Goal: Task Accomplishment & Management: Use online tool/utility

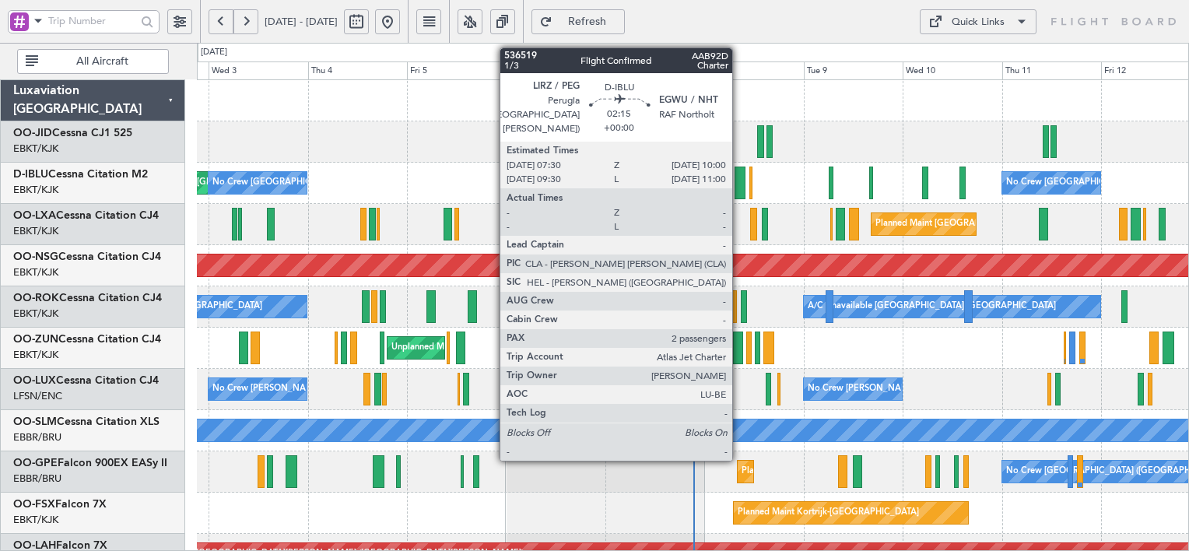
click at [739, 178] on div at bounding box center [740, 183] width 11 height 33
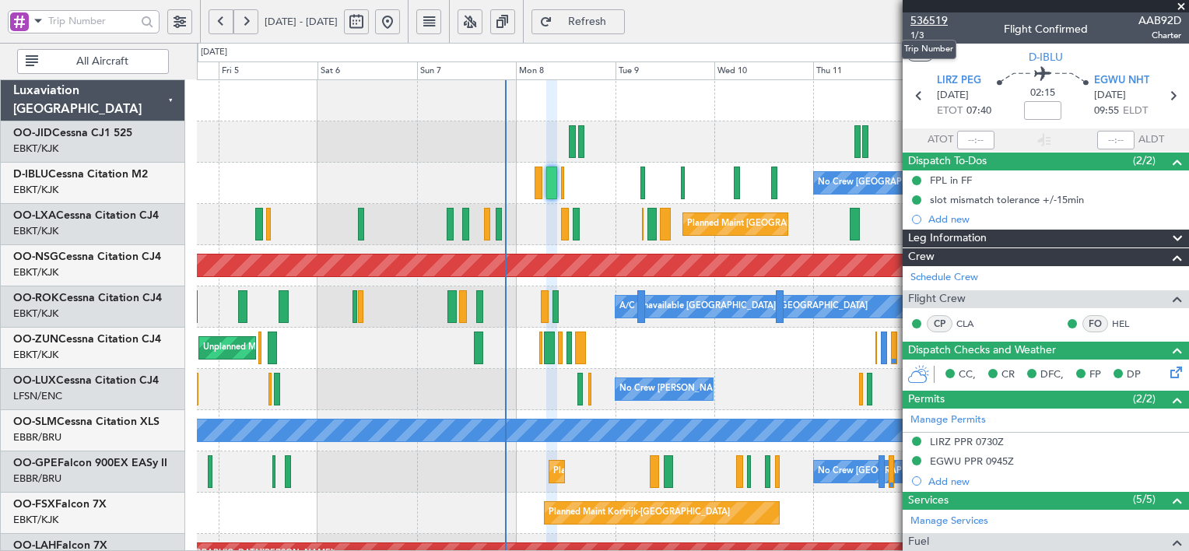
click at [933, 19] on span "536519" at bounding box center [929, 20] width 37 height 16
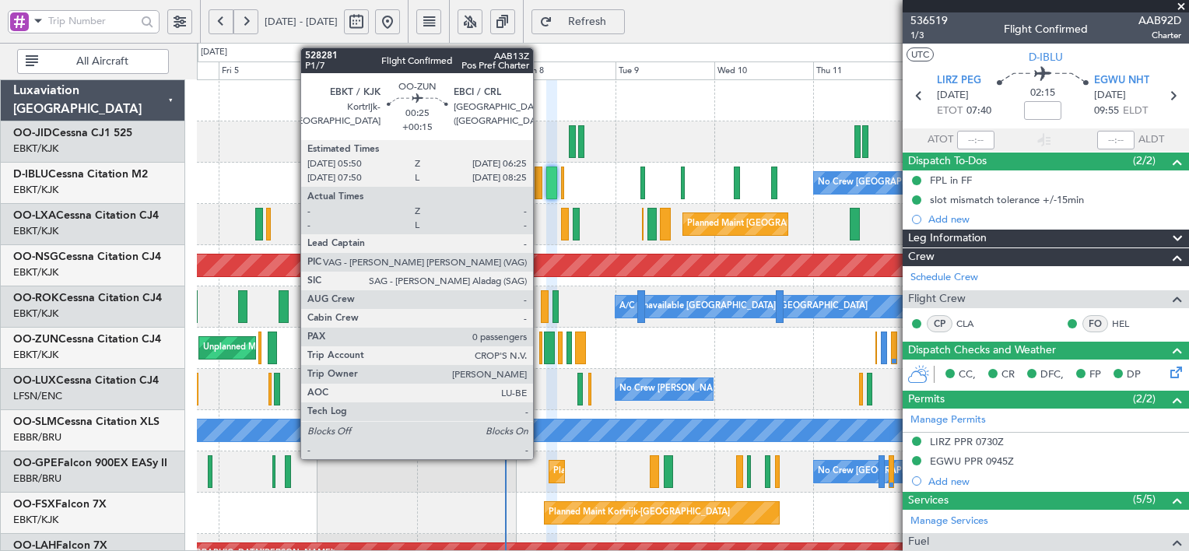
click at [540, 355] on div at bounding box center [540, 348] width 3 height 33
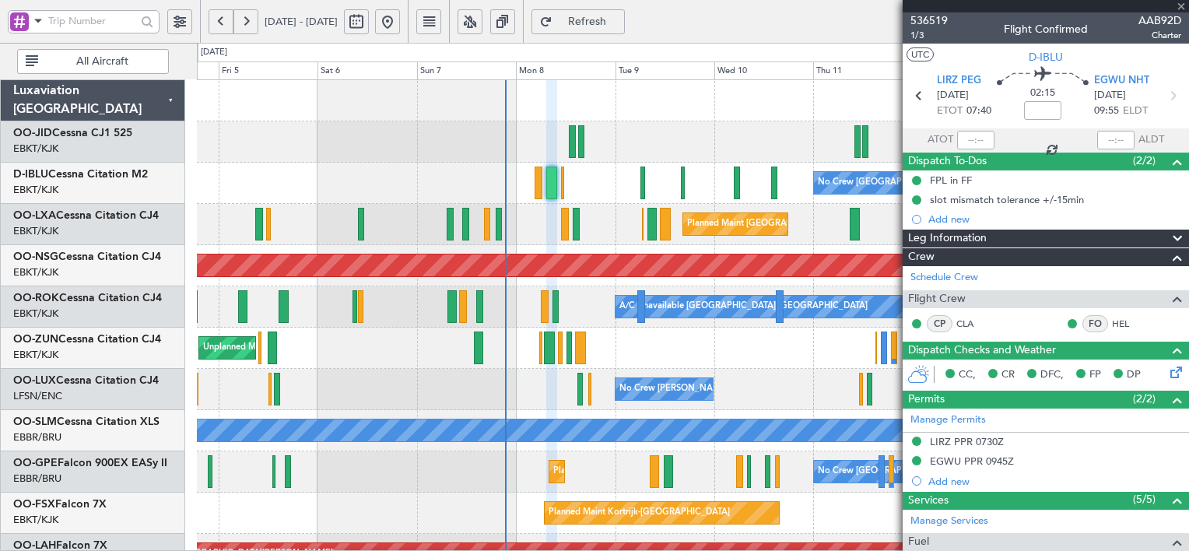
type input "+00:15"
type input "0"
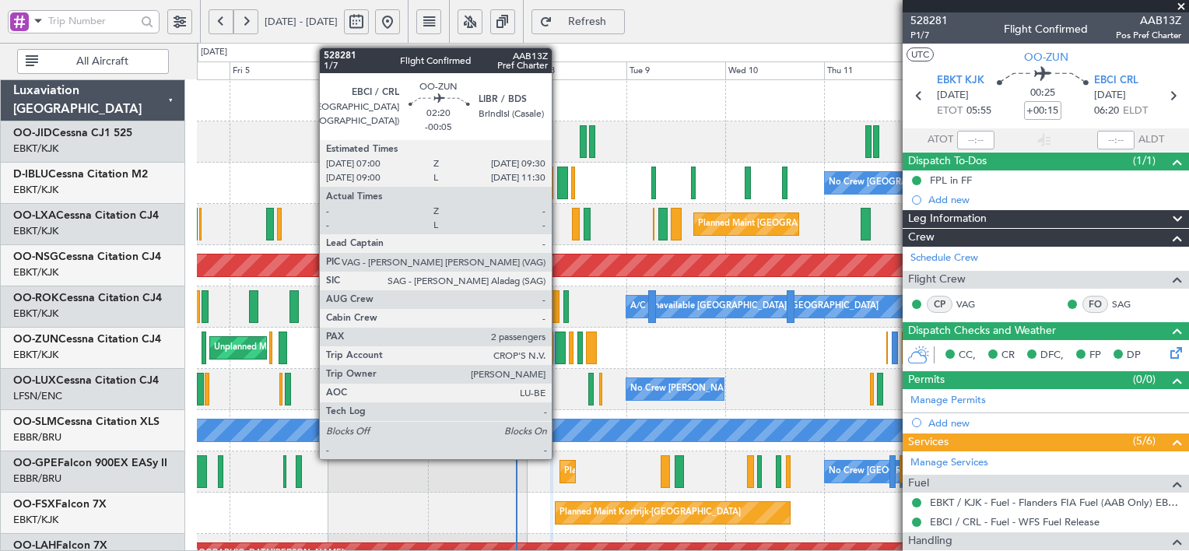
click at [559, 352] on div at bounding box center [560, 348] width 11 height 33
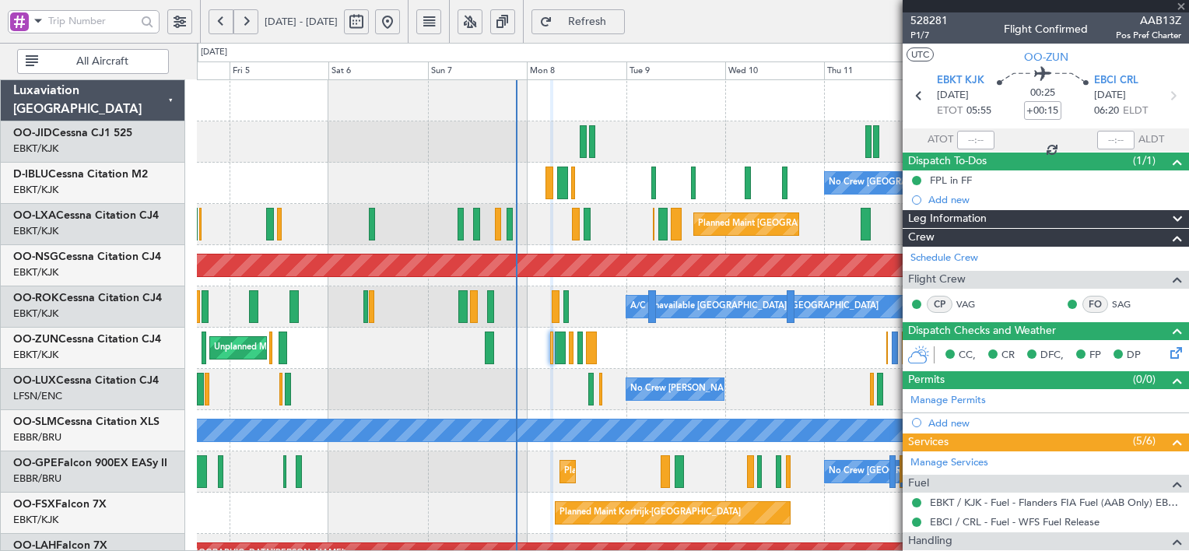
type input "-00:05"
type input "2"
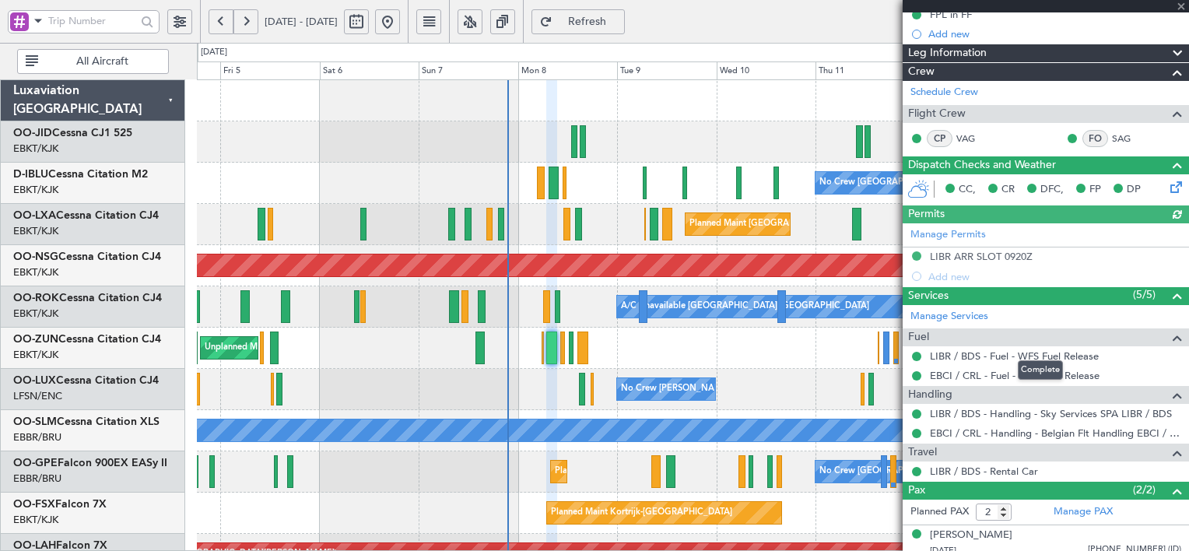
scroll to position [227, 0]
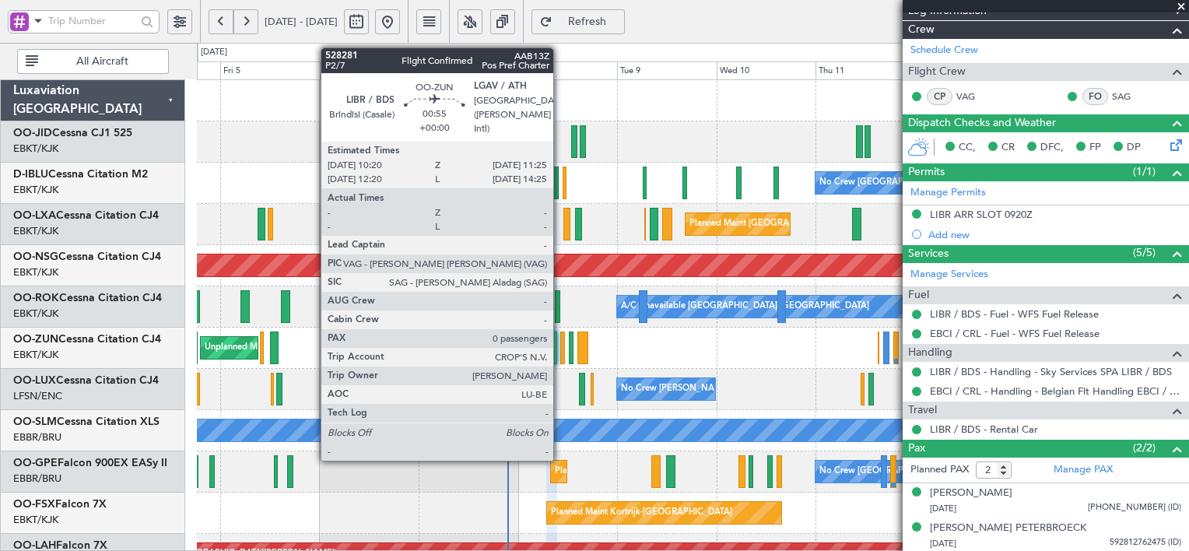
click at [560, 343] on div at bounding box center [562, 348] width 5 height 33
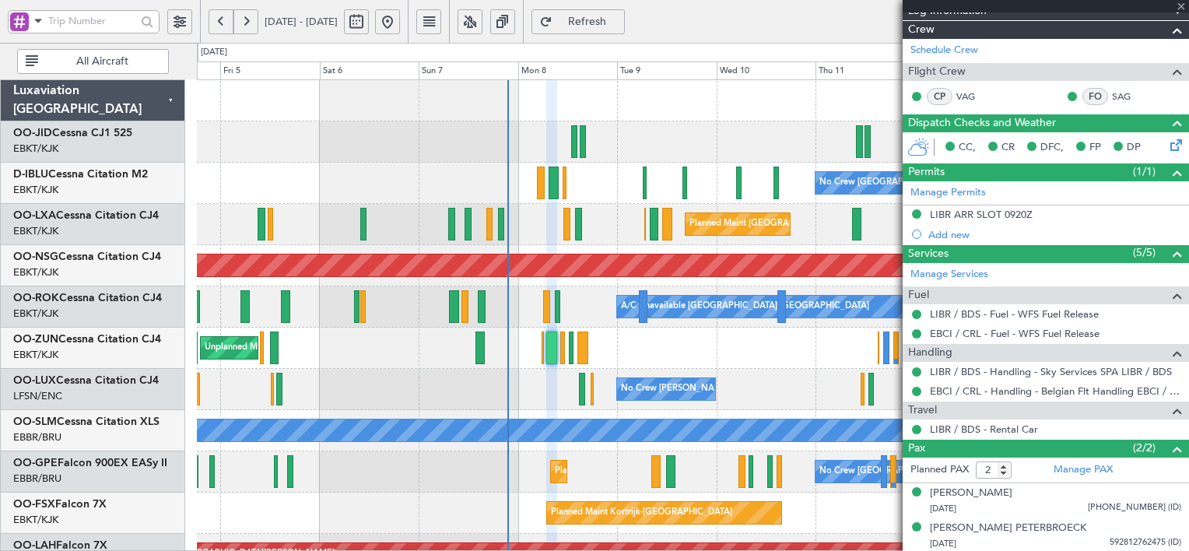
type input "0"
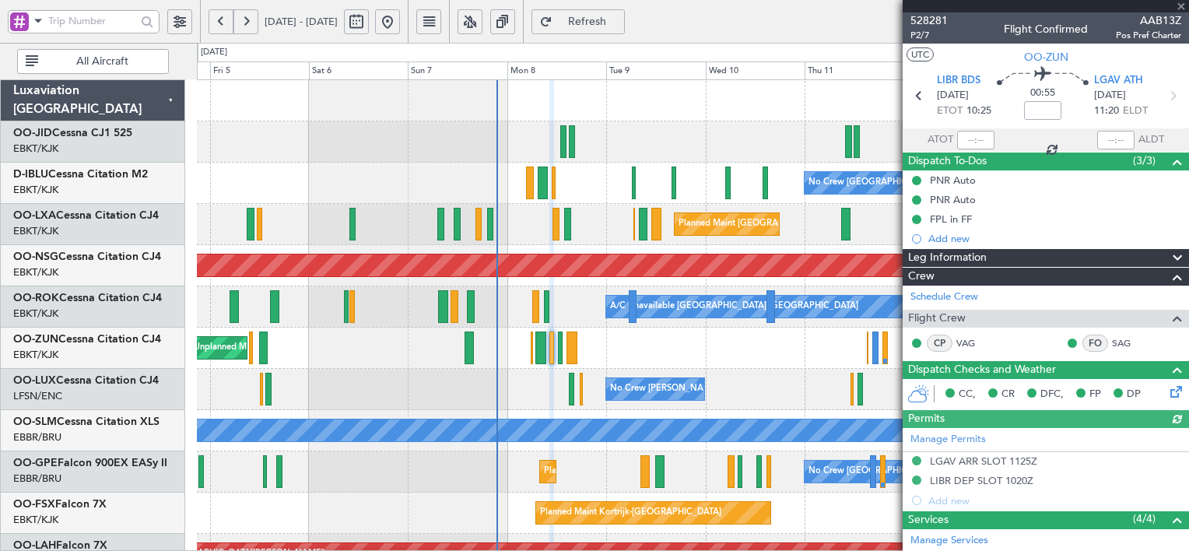
scroll to position [158, 0]
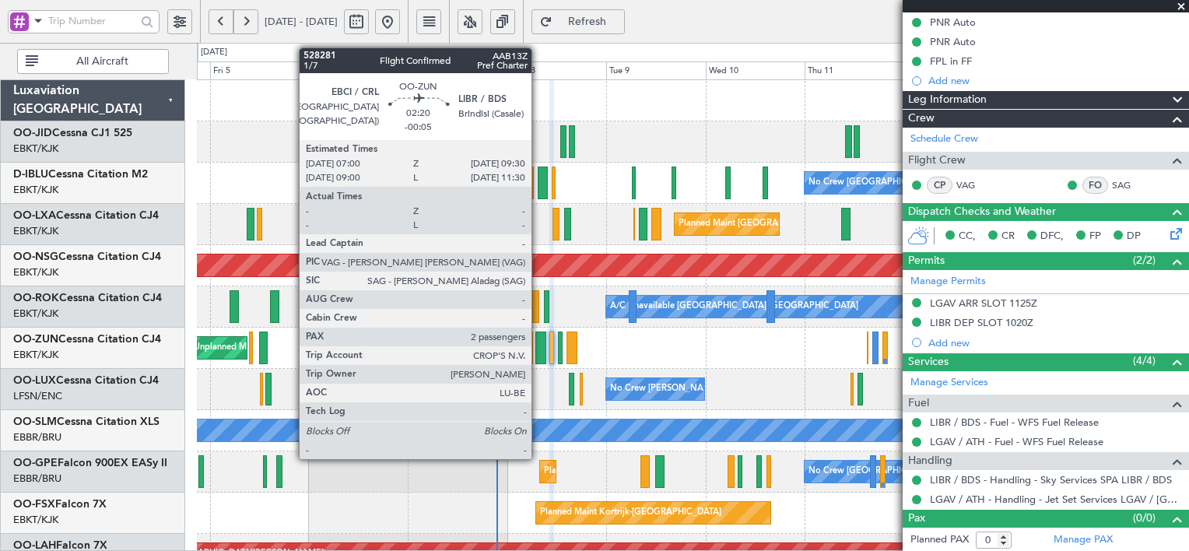
click at [539, 353] on div at bounding box center [541, 348] width 11 height 33
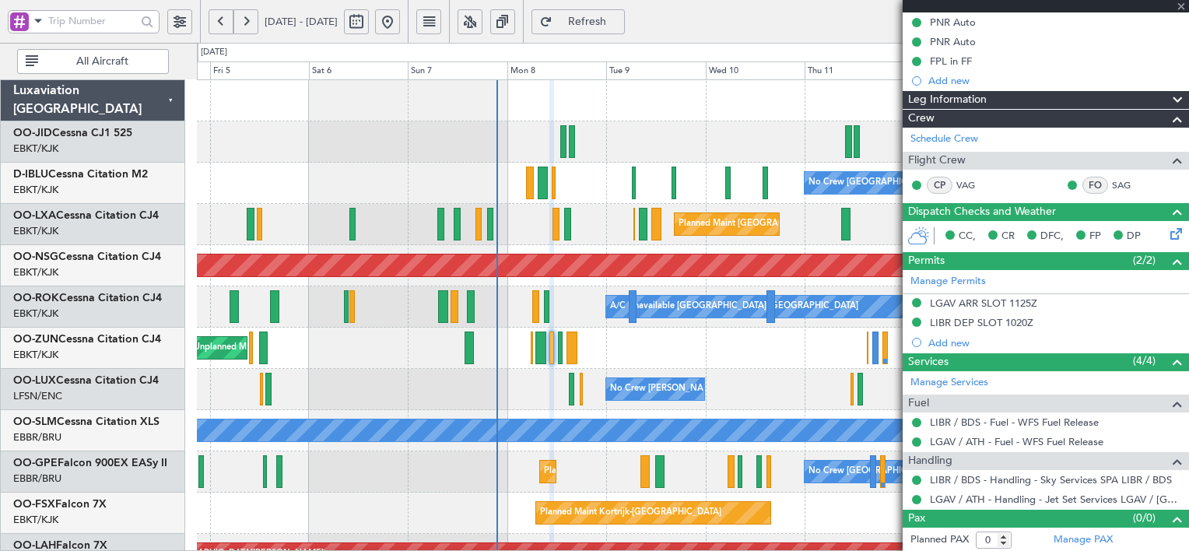
type input "-00:05"
type input "2"
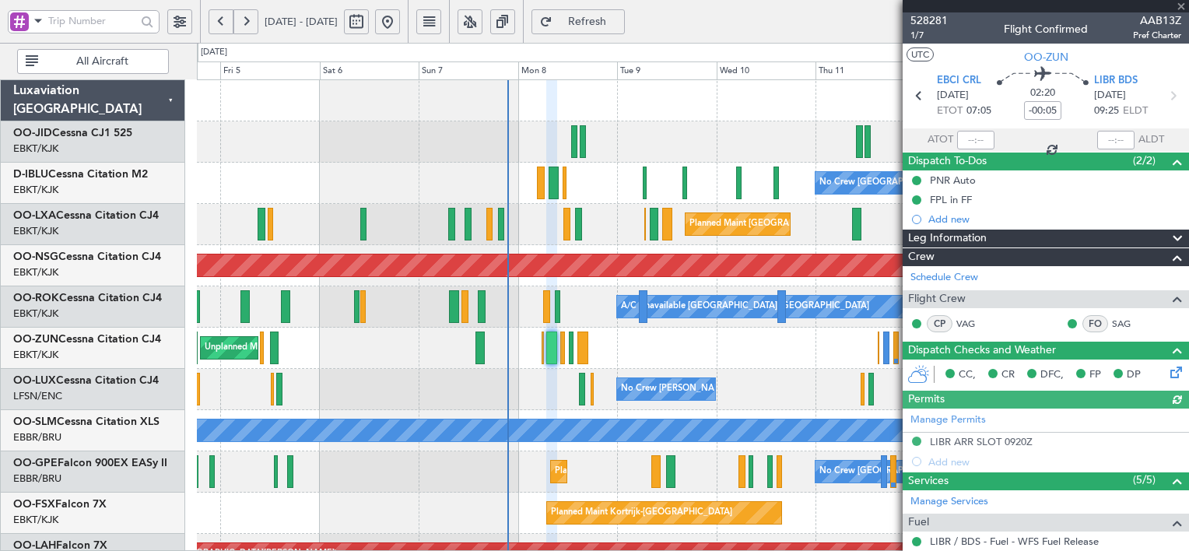
scroll to position [227, 0]
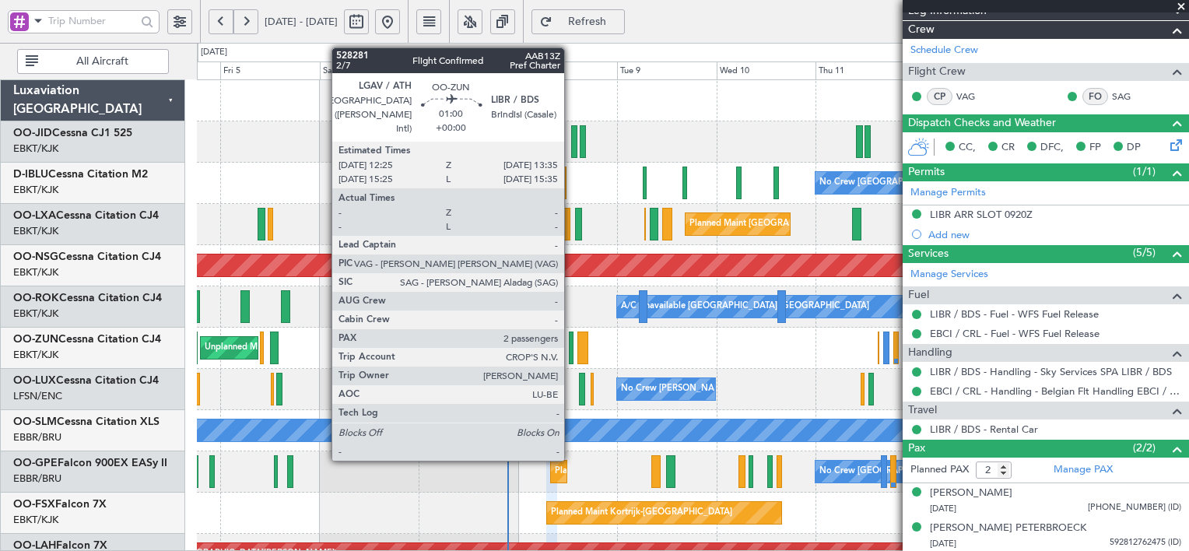
click at [571, 360] on div at bounding box center [571, 348] width 5 height 33
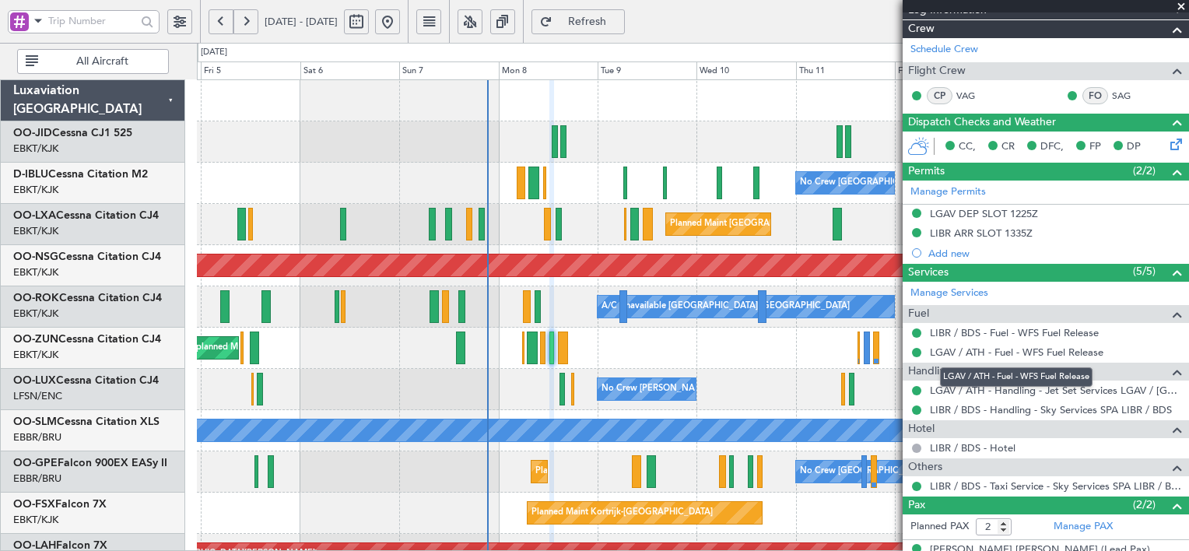
scroll to position [343, 0]
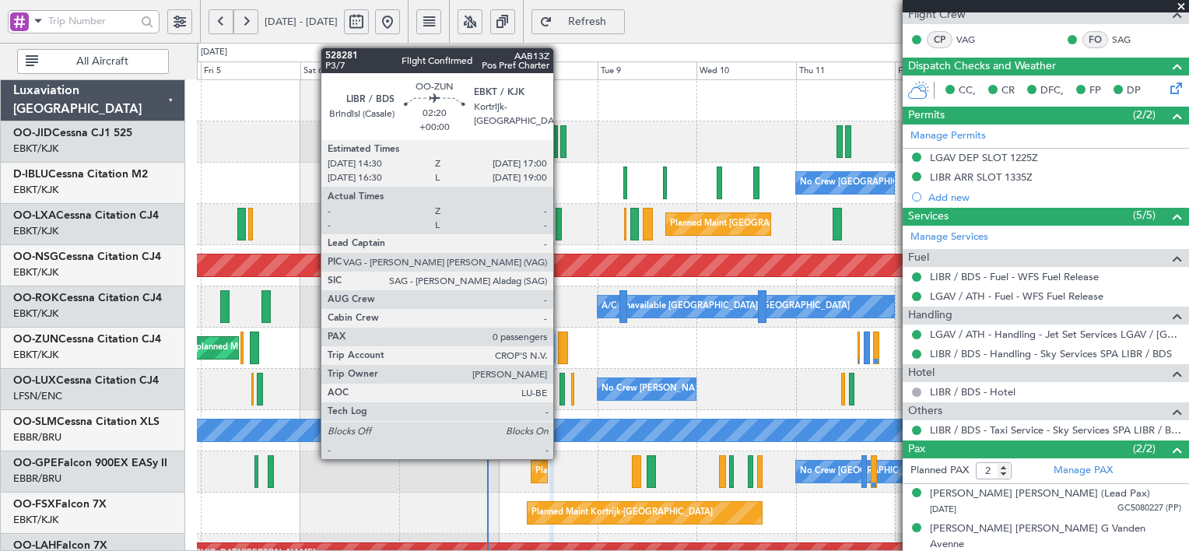
click at [560, 351] on div at bounding box center [563, 348] width 11 height 33
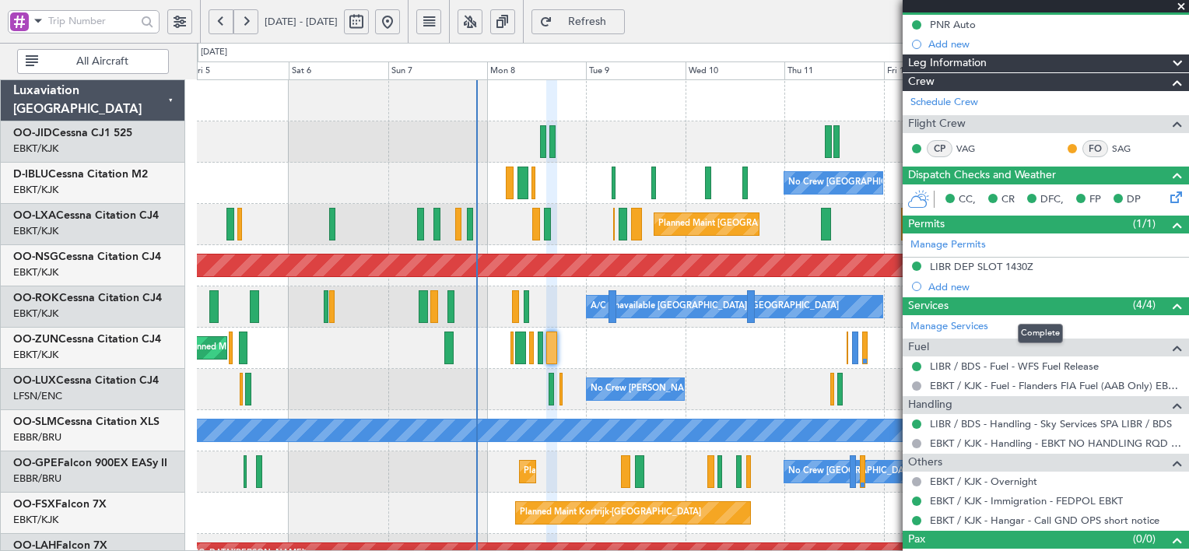
scroll to position [157, 0]
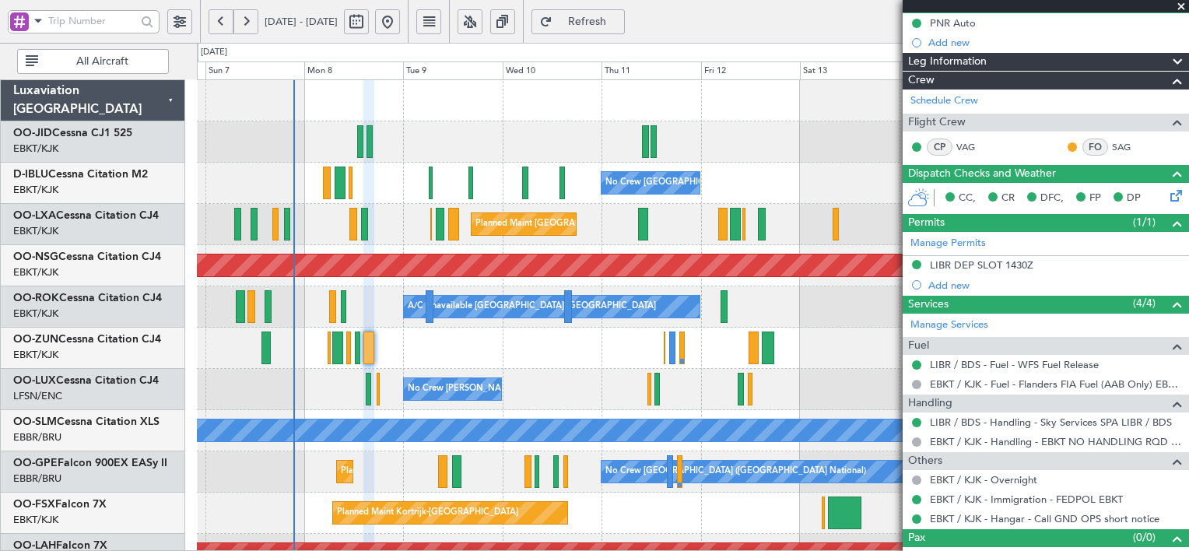
click at [581, 364] on div "Unplanned Maint [GEOGRAPHIC_DATA] ([GEOGRAPHIC_DATA])" at bounding box center [693, 348] width 992 height 41
click at [483, 16] on button at bounding box center [470, 21] width 25 height 25
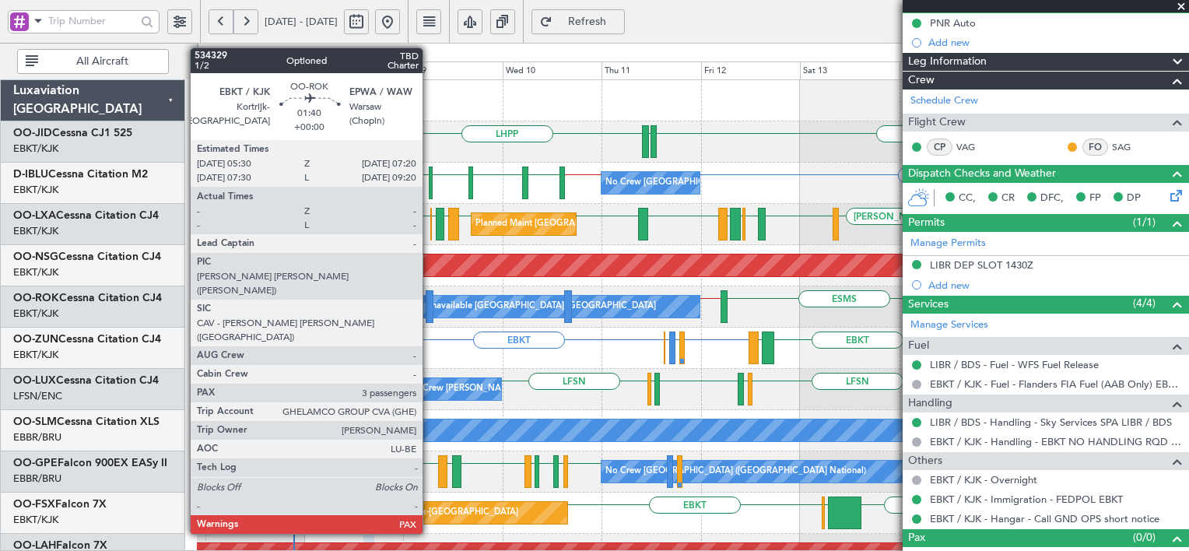
click at [430, 307] on div at bounding box center [430, 306] width 8 height 33
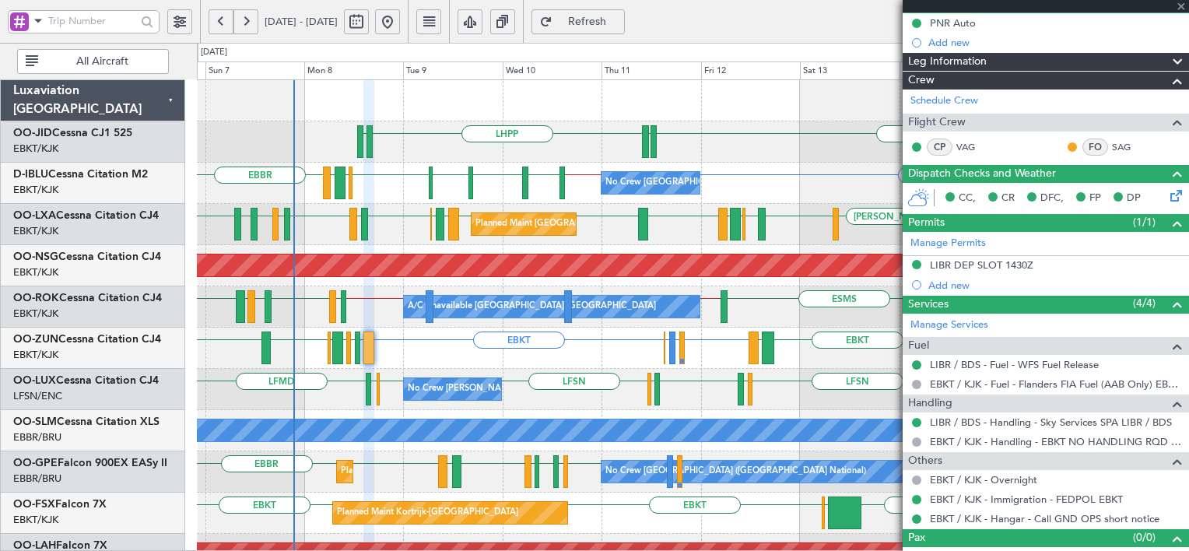
type input "3"
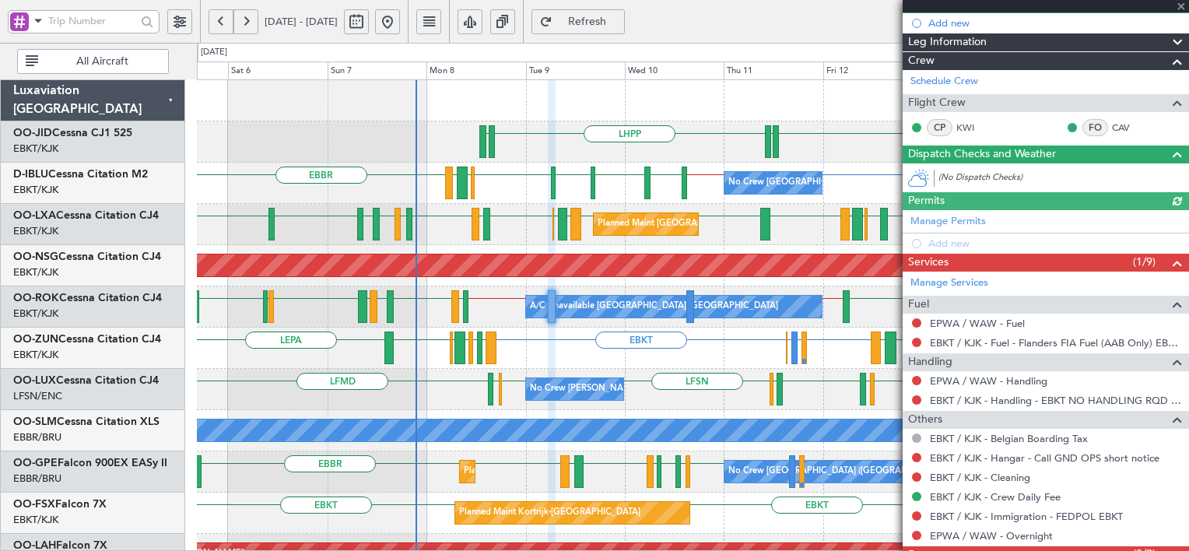
scroll to position [0, 0]
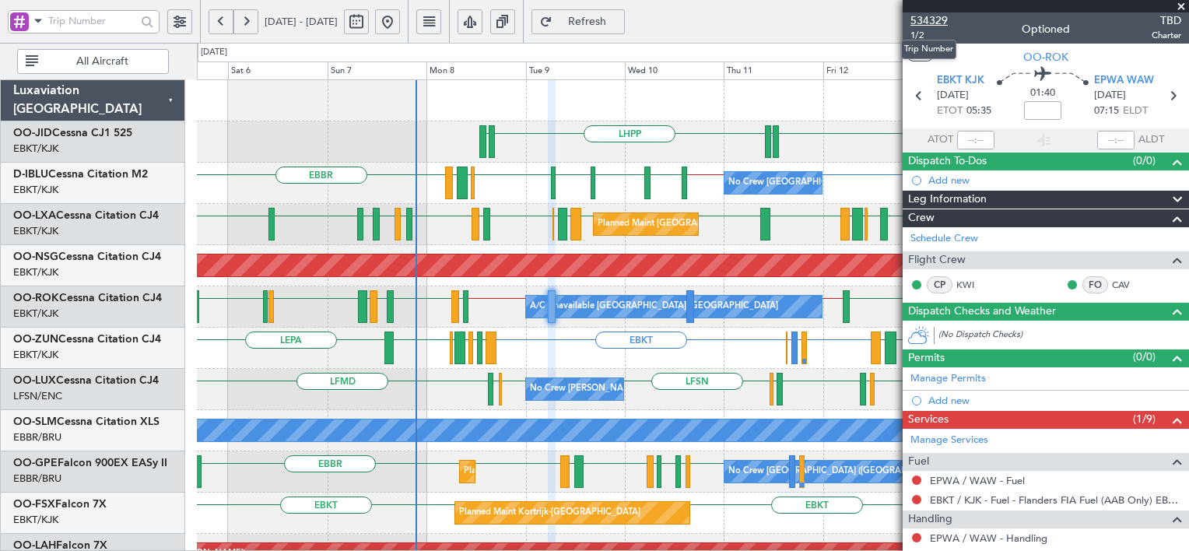
click at [928, 22] on span "534329" at bounding box center [929, 20] width 37 height 16
click at [620, 18] on span "Refresh" at bounding box center [588, 21] width 64 height 11
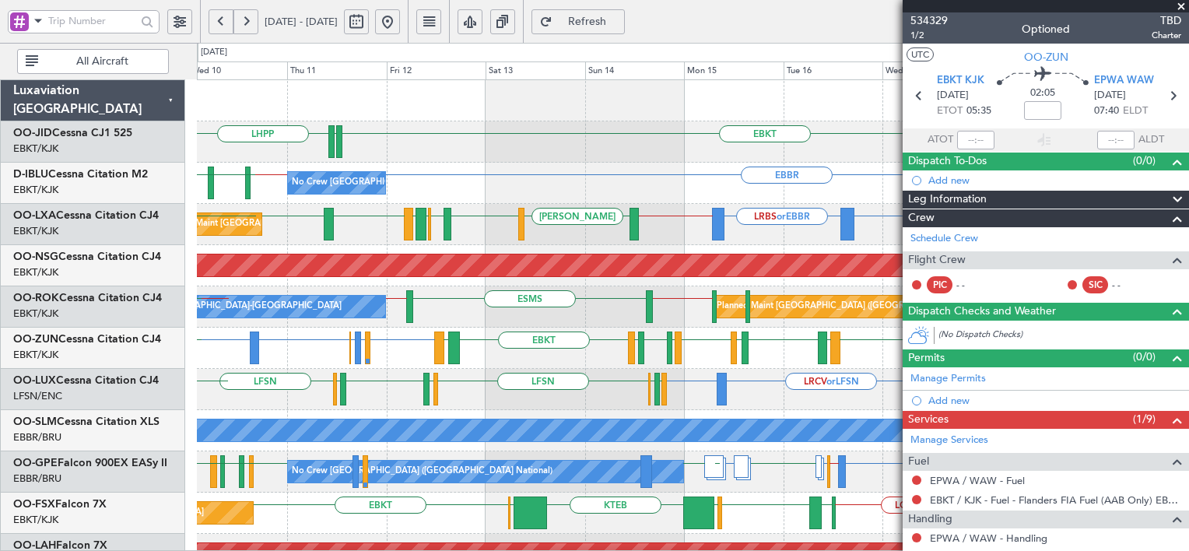
click at [525, 337] on div "EPWA or EBKT EBBR or EBKT LFBO or EBKT EBBR or EBKT EBKT LFMT LFSN LFMT EBKT LI…" at bounding box center [693, 348] width 992 height 41
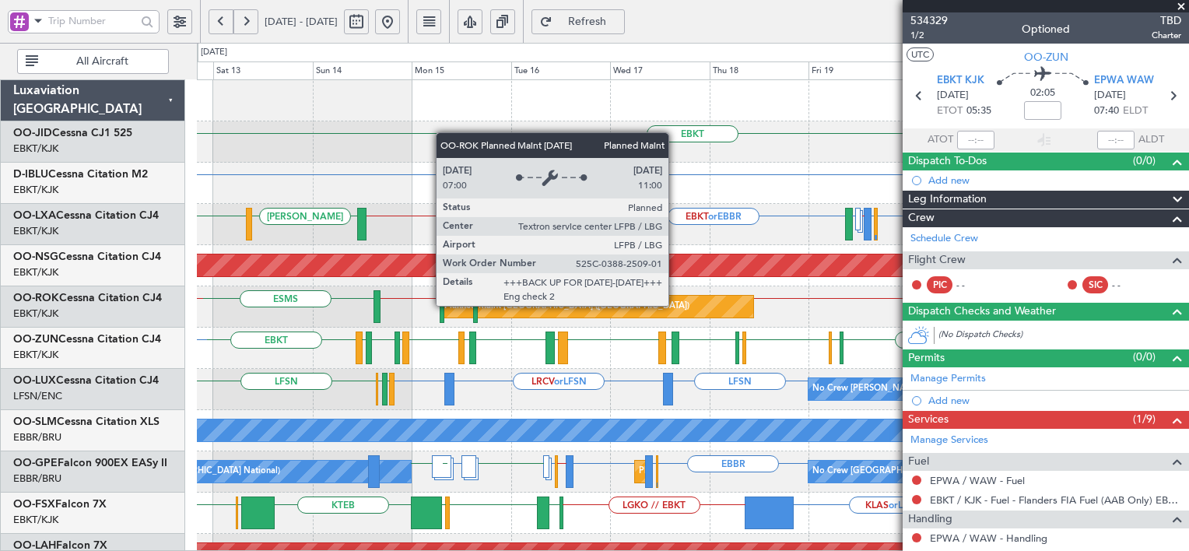
click at [534, 315] on div "Planned Maint [GEOGRAPHIC_DATA] ([GEOGRAPHIC_DATA])" at bounding box center [566, 306] width 245 height 23
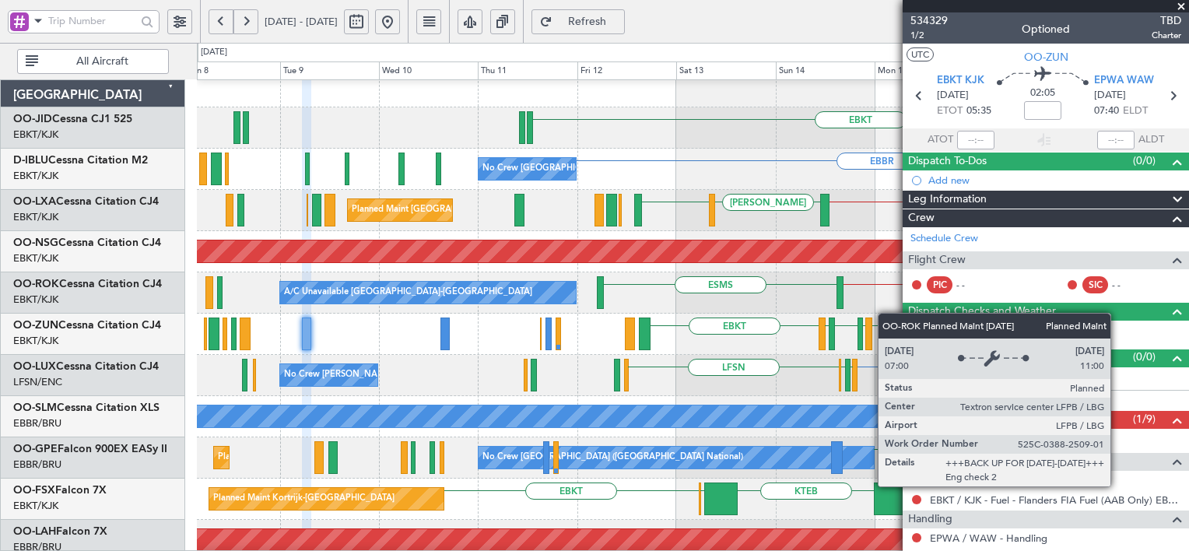
click at [931, 295] on fb-app "[DATE] - [DATE] Refresh Quick Links All Aircraft EBKT [GEOGRAPHIC_DATA] No Crew…" at bounding box center [594, 285] width 1189 height 532
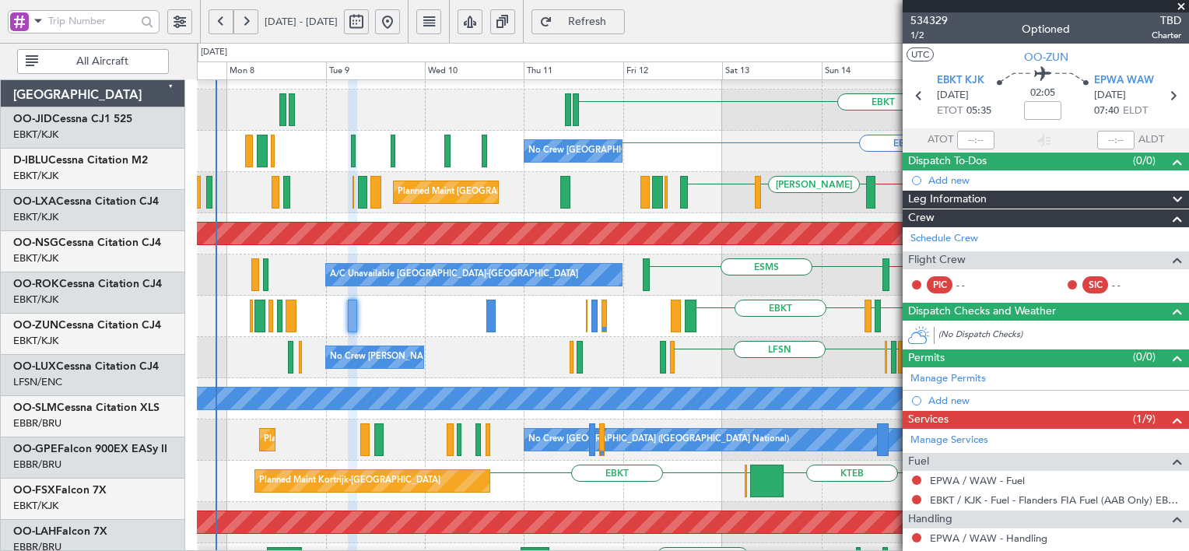
scroll to position [31, 0]
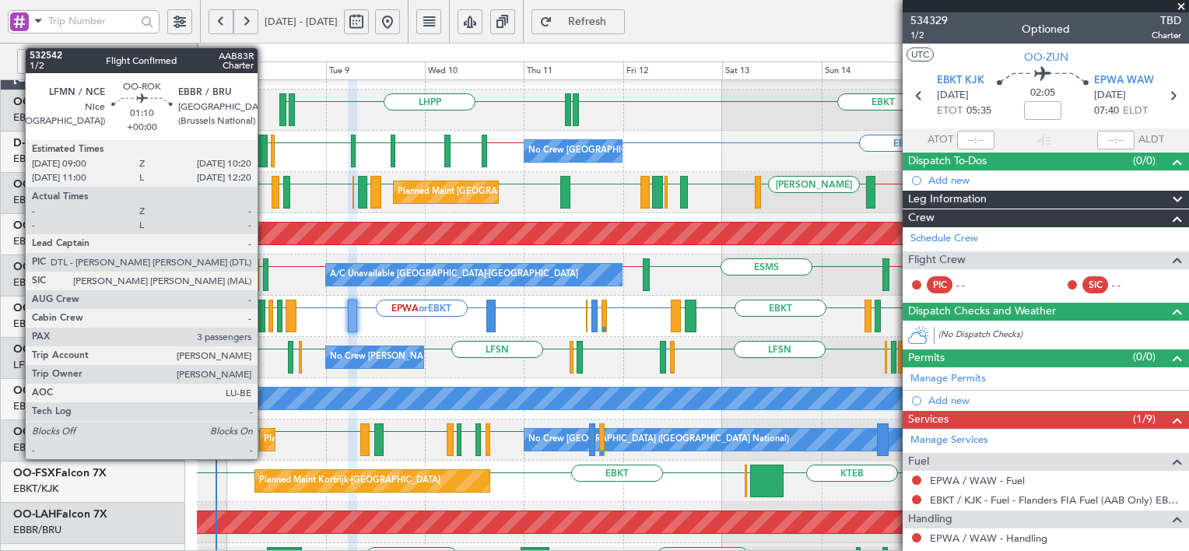
click at [265, 280] on div at bounding box center [266, 274] width 6 height 33
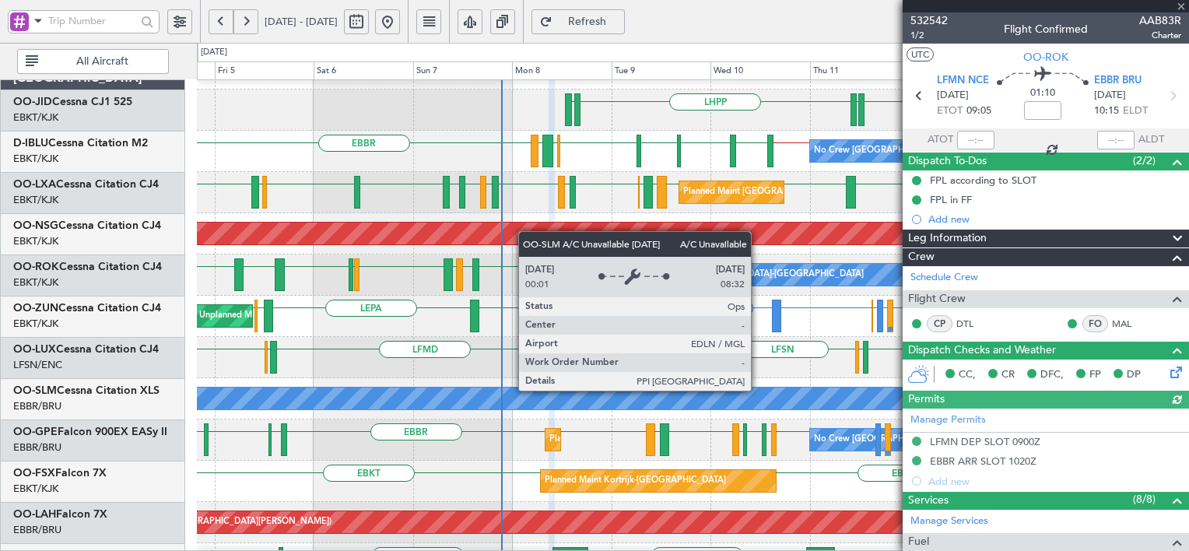
scroll to position [378, 0]
